Goal: Information Seeking & Learning: Learn about a topic

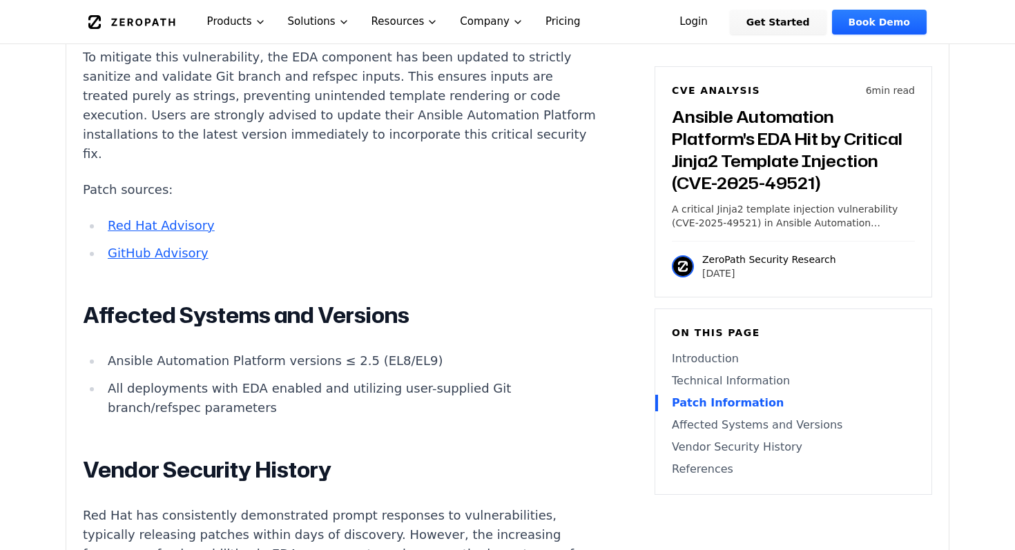
scroll to position [1515, 0]
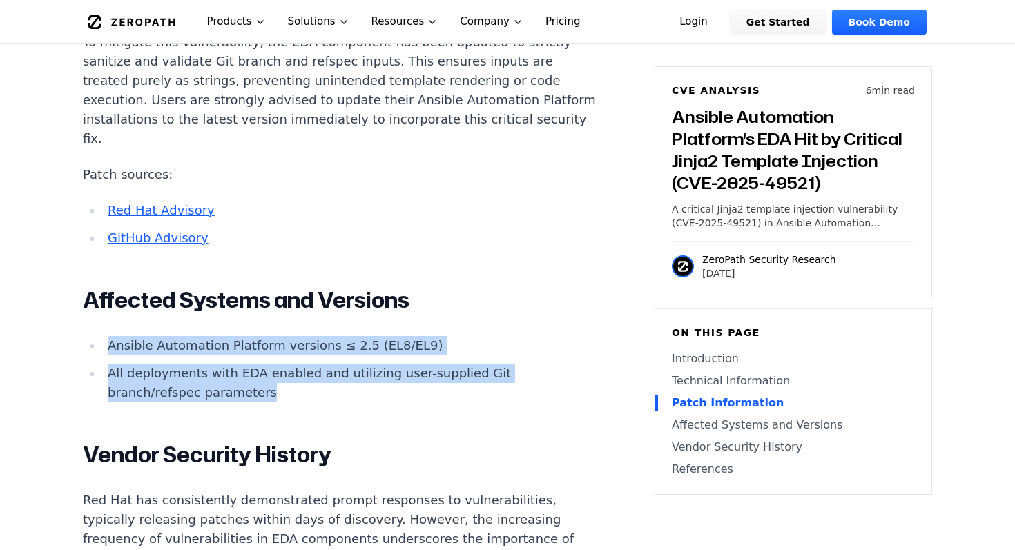
drag, startPoint x: 213, startPoint y: 358, endPoint x: 106, endPoint y: 312, distance: 116.0
click at [106, 336] on ul "Ansible Automation Platform versions ≤ 2.5 (EL8/EL9) All deployments with EDA e…" at bounding box center [340, 369] width 514 height 66
copy ul "Ansible Automation Platform versions ≤ 2.5 (EL8/EL9) All deployments with EDA e…"
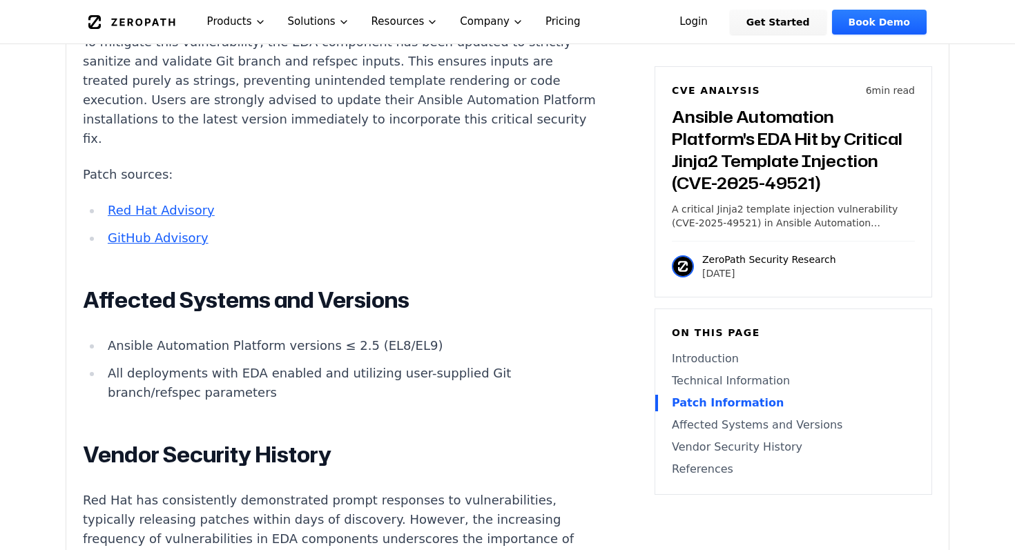
click at [184, 364] on li "All deployments with EDA enabled and utilizing user-supplied Git branch/refspec…" at bounding box center [349, 383] width 494 height 39
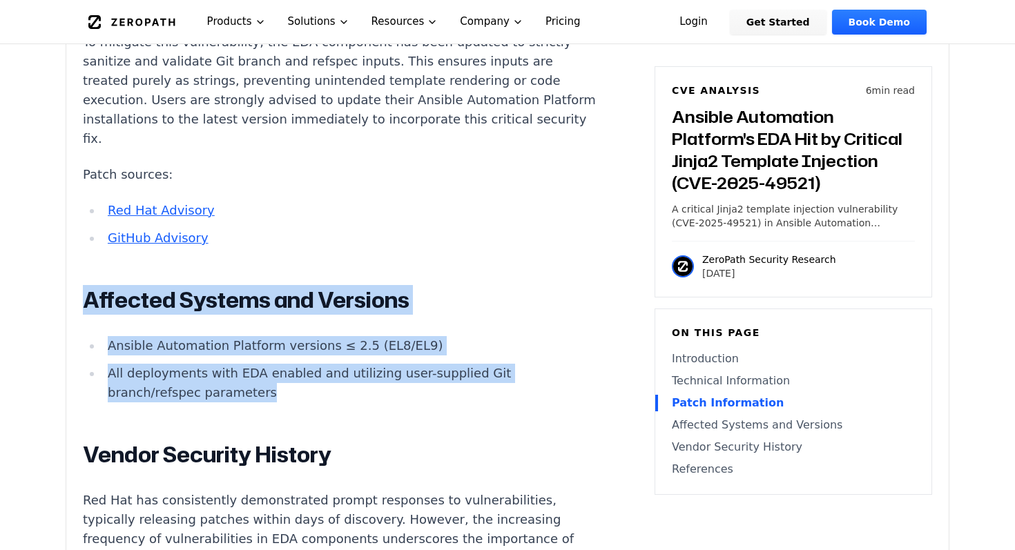
drag, startPoint x: 218, startPoint y: 349, endPoint x: 75, endPoint y: 257, distance: 169.3
copy div "Affected Systems and Versions Ansible Automation Platform versions ≤ 2.5 (EL8/E…"
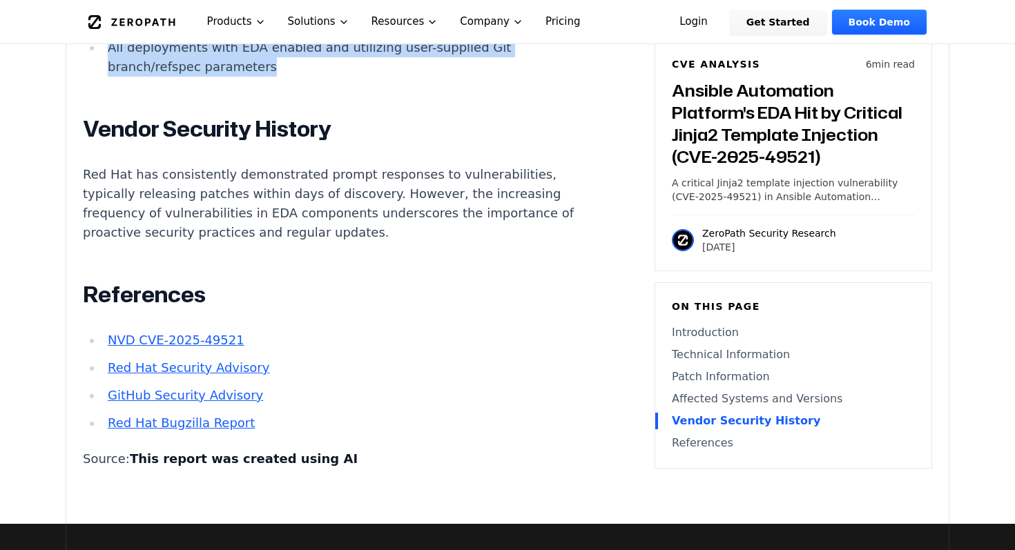
scroll to position [1416, 0]
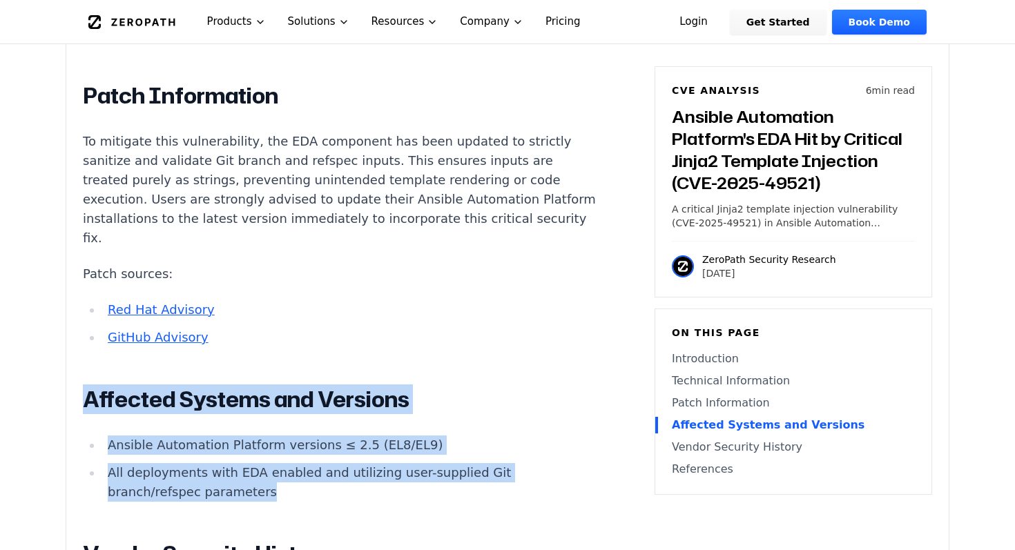
click at [284, 135] on p "To mitigate this vulnerability, the EDA component has been updated to strictly …" at bounding box center [340, 190] width 514 height 116
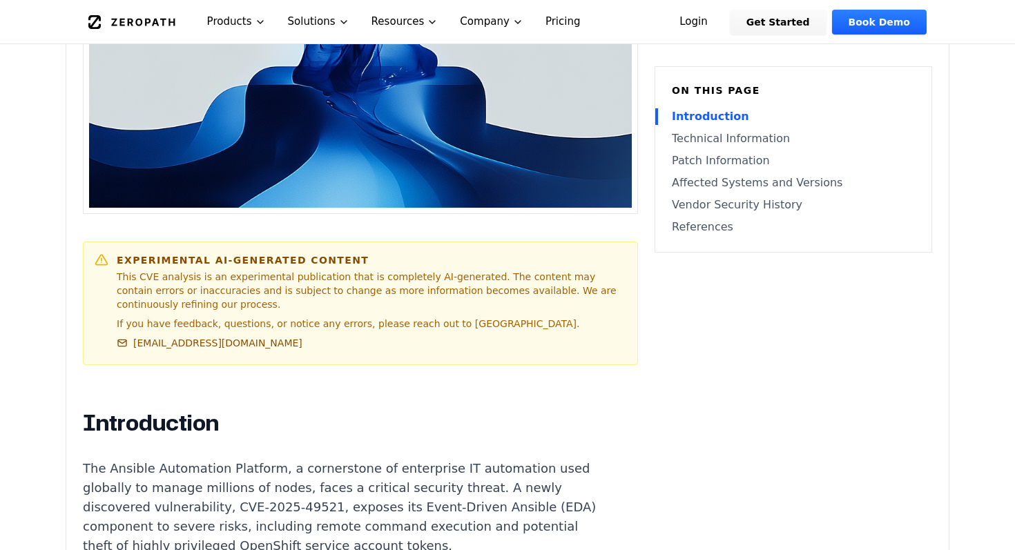
scroll to position [747, 0]
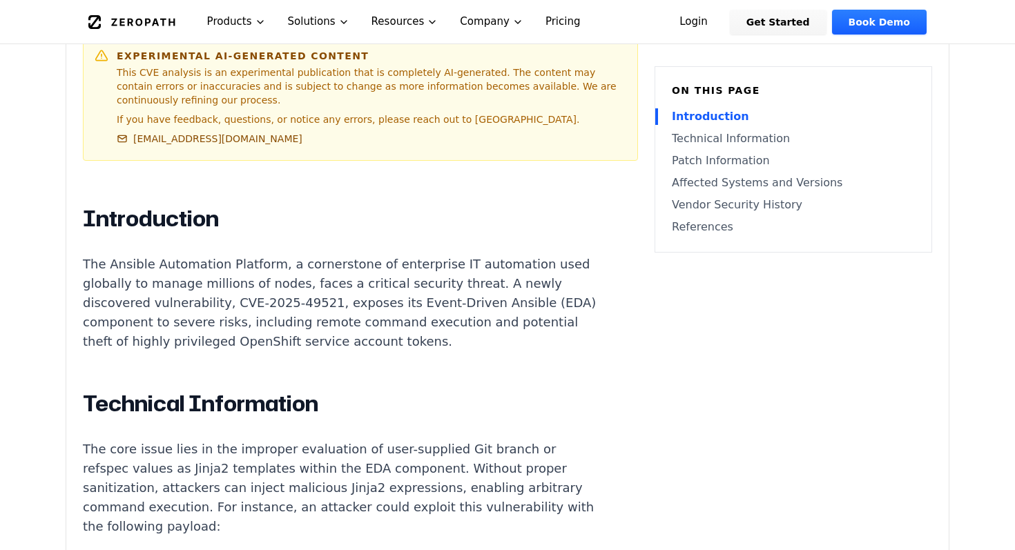
click at [260, 291] on p "The Ansible Automation Platform, a cornerstone of enterprise IT automation used…" at bounding box center [340, 303] width 514 height 97
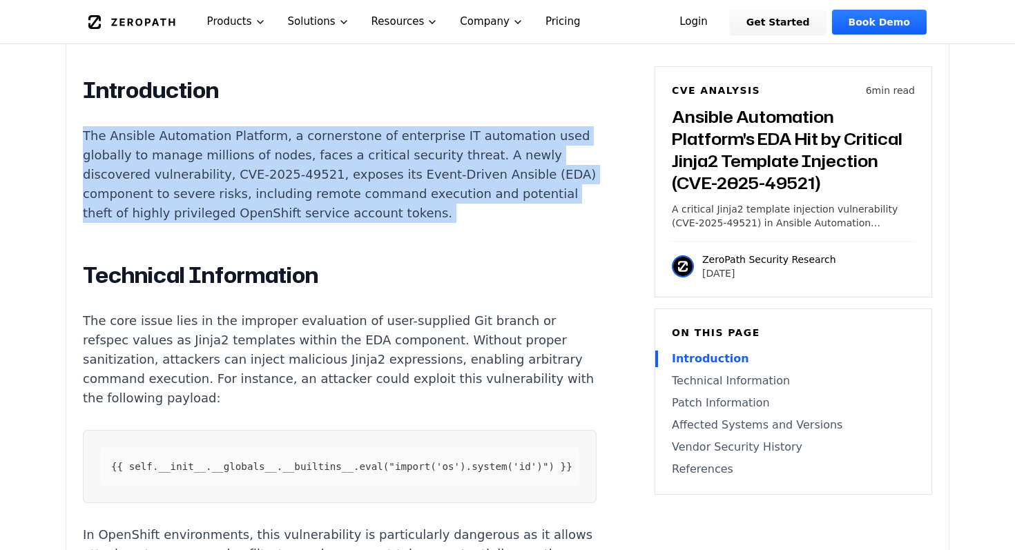
scroll to position [930, 0]
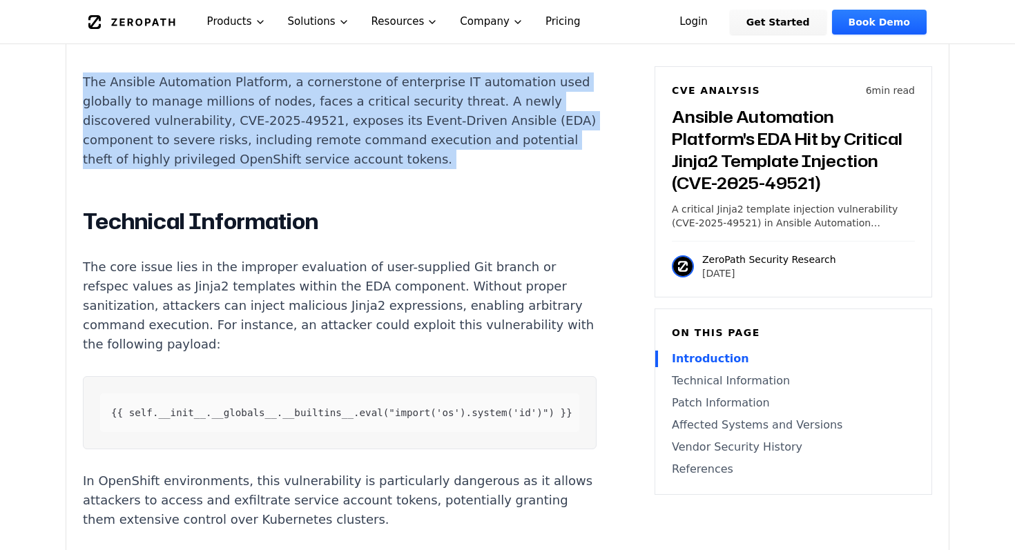
click at [129, 92] on p "The Ansible Automation Platform, a cornerstone of enterprise IT automation used…" at bounding box center [340, 121] width 514 height 97
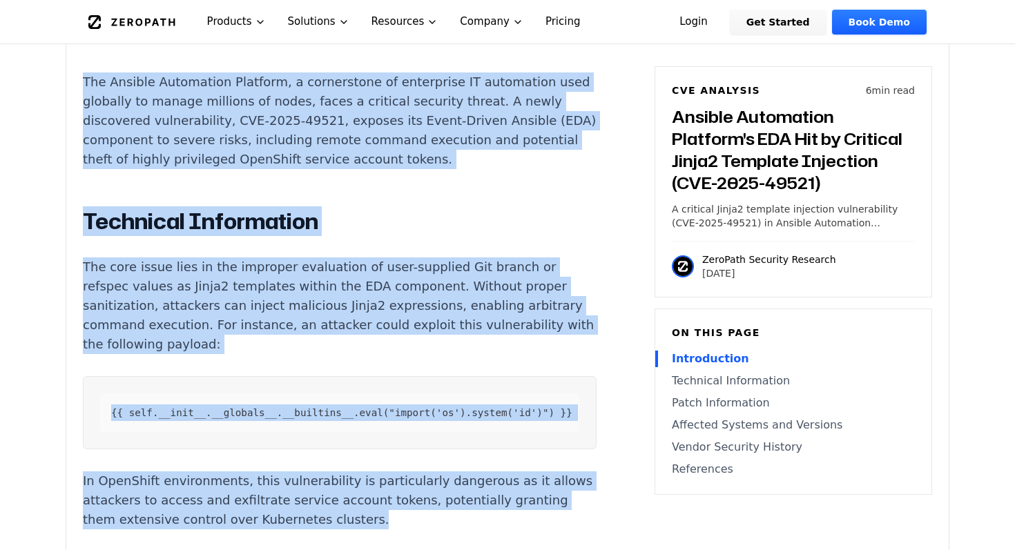
drag, startPoint x: 79, startPoint y: 79, endPoint x: 425, endPoint y: 496, distance: 541.4
click at [425, 496] on div "Experimental AI-Generated Content This CVE analysis is an experimental publicat…" at bounding box center [507, 459] width 883 height 1952
copy div "The Ansible Automation Platform, a cornerstone of enterprise IT automation used…"
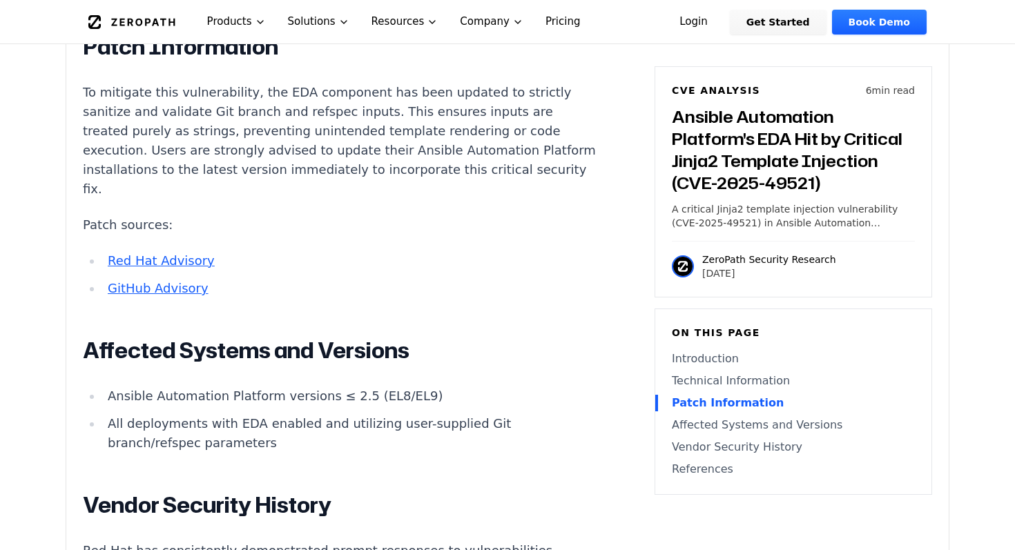
scroll to position [1460, 0]
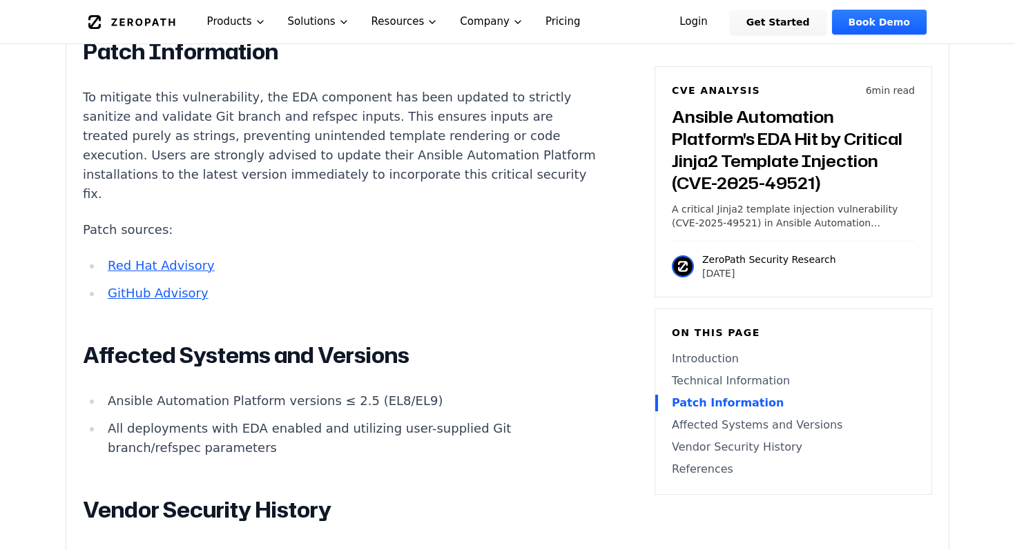
click at [251, 107] on p "To mitigate this vulnerability, the EDA component has been updated to strictly …" at bounding box center [340, 146] width 514 height 116
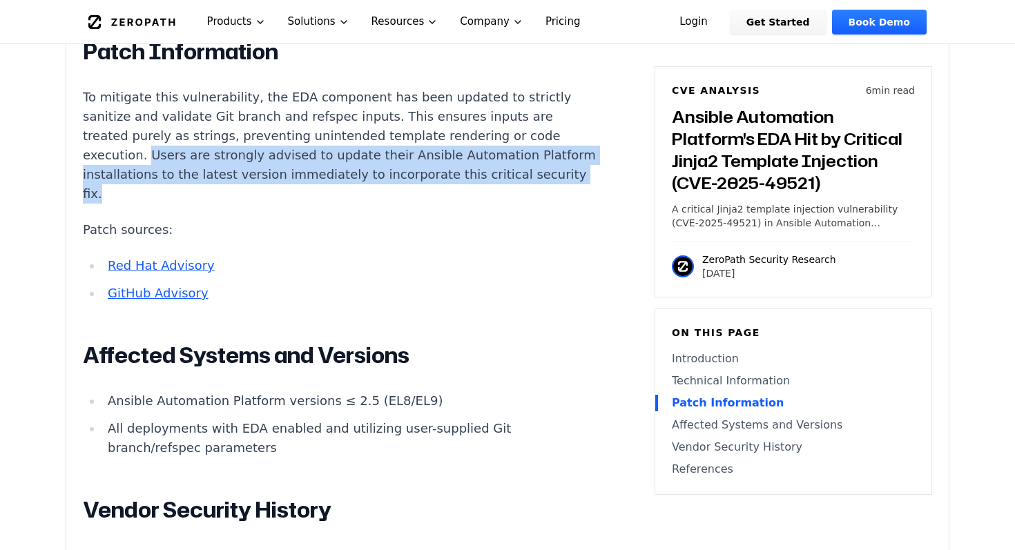
drag, startPoint x: 341, startPoint y: 151, endPoint x: 427, endPoint y: 121, distance: 91.3
click at [427, 121] on p "To mitigate this vulnerability, the EDA component has been updated to strictly …" at bounding box center [340, 146] width 514 height 116
copy p "Users are strongly advised to update their Ansible Automation Platform installa…"
